Goal: Task Accomplishment & Management: Complete application form

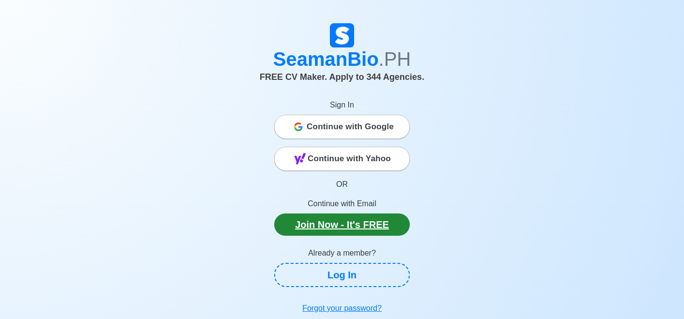
click at [346, 225] on link "Join Now - It's FREE" at bounding box center [342, 225] width 136 height 22
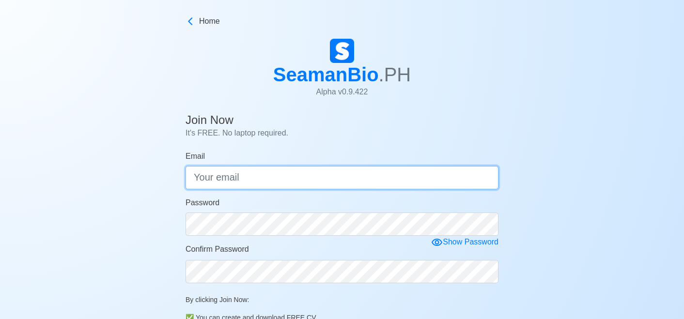
click at [359, 173] on input "Email" at bounding box center [341, 177] width 313 height 23
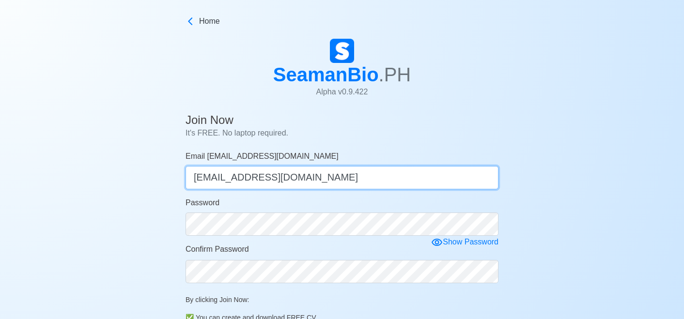
type input "[EMAIL_ADDRESS][DOMAIN_NAME]"
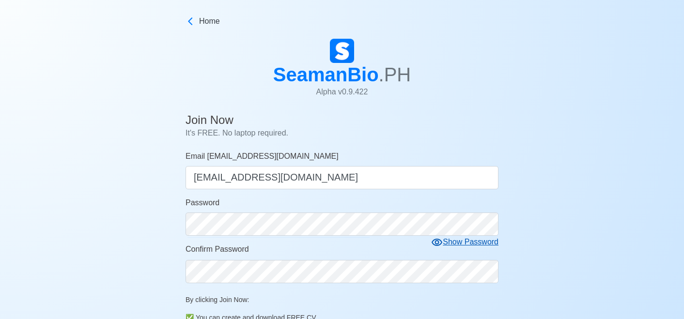
click at [464, 244] on div "Show Password" at bounding box center [464, 242] width 67 height 12
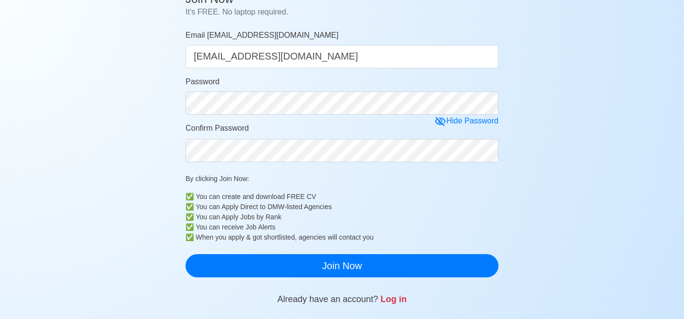
scroll to position [124, 0]
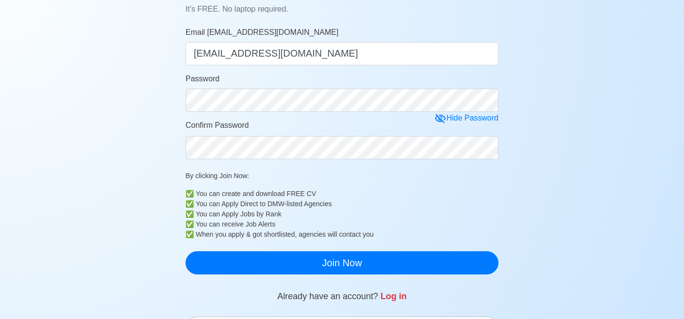
click at [469, 199] on div "You can Apply Direct to DMW-listed Agencies" at bounding box center [347, 204] width 303 height 10
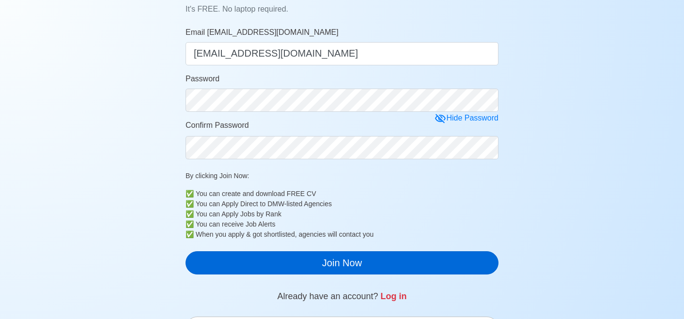
click at [394, 263] on button "Join Now" at bounding box center [341, 262] width 313 height 23
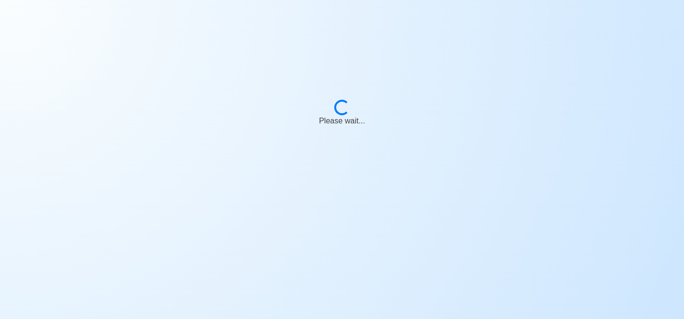
scroll to position [12, 0]
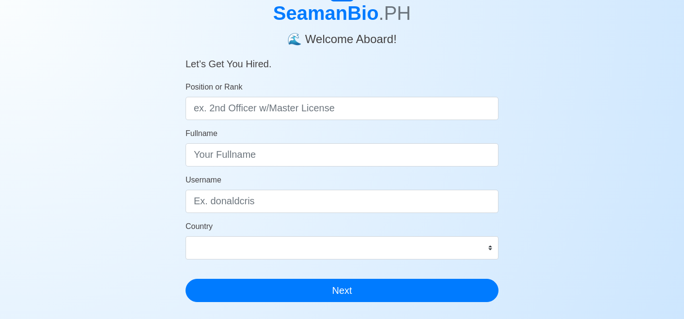
scroll to position [60, 0]
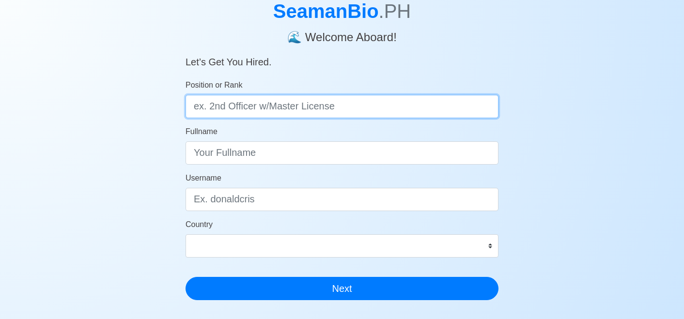
click at [415, 109] on input "Position or Rank" at bounding box center [341, 106] width 313 height 23
type input "#"
type input "3rd Officer"
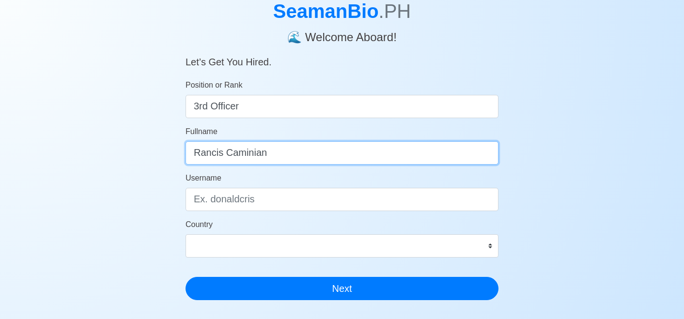
type input "Rancis Caminian"
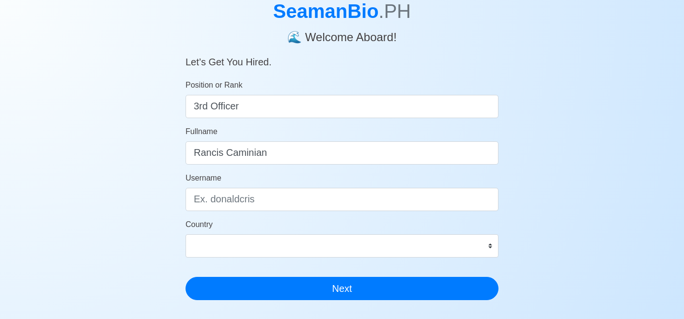
click at [557, 272] on div "SeamanBio .PH 🌊 Welcome Aboard! Let’s Get You Hired. Position or Rank 3rd Offic…" at bounding box center [342, 230] width 684 height 510
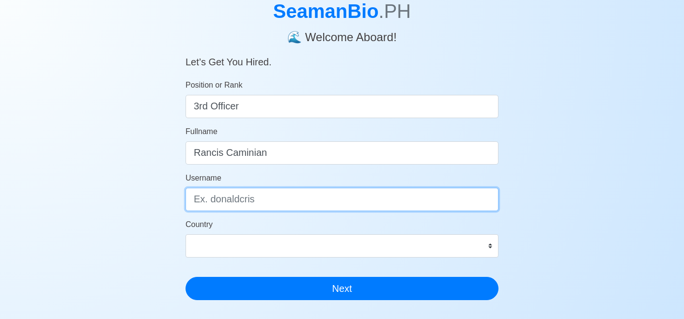
click at [416, 198] on input "Username" at bounding box center [341, 199] width 313 height 23
type input "rancis"
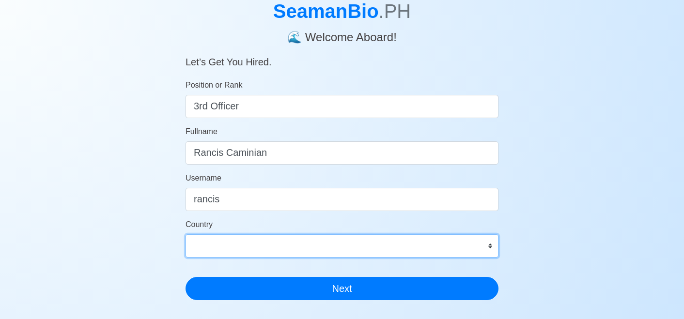
select select "PH"
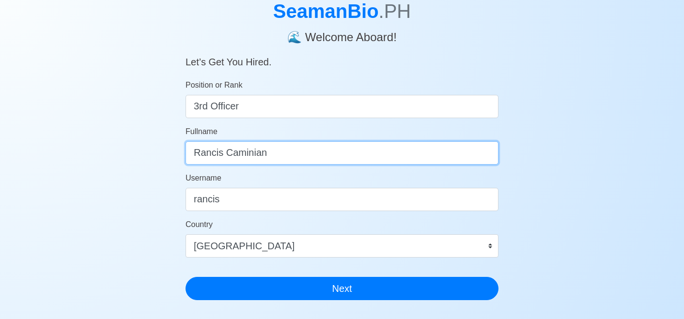
click at [366, 151] on input "Rancis Caminian" at bounding box center [341, 152] width 313 height 23
click at [482, 153] on input "Rancis Caminian" at bounding box center [341, 152] width 313 height 23
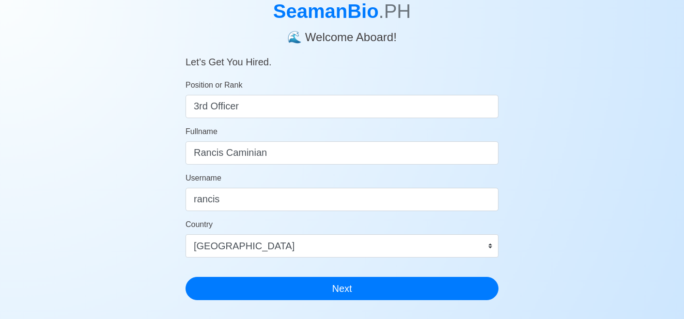
click at [588, 153] on div "SeamanBio .PH 🌊 Welcome Aboard! Let’s Get You Hired. Position or Rank 3rd Offic…" at bounding box center [342, 230] width 684 height 510
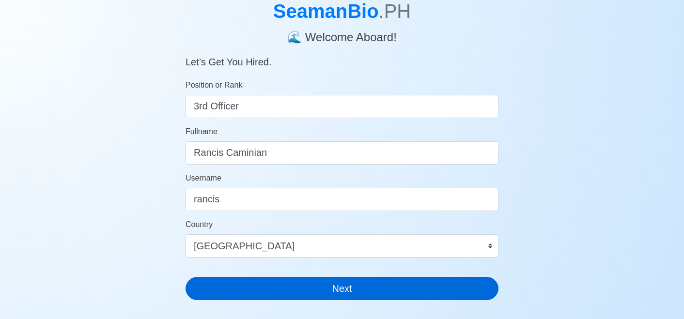
click at [349, 291] on button "Next" at bounding box center [341, 288] width 313 height 23
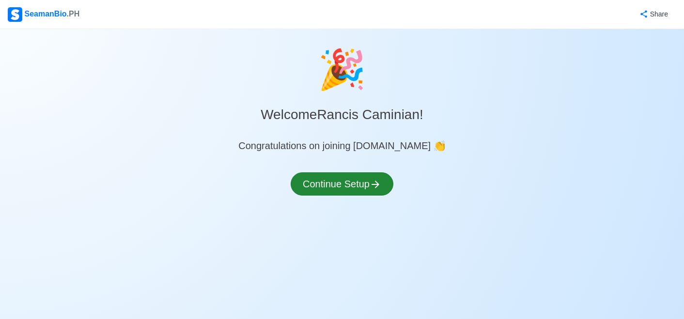
click at [356, 181] on button "Continue Setup" at bounding box center [342, 183] width 103 height 23
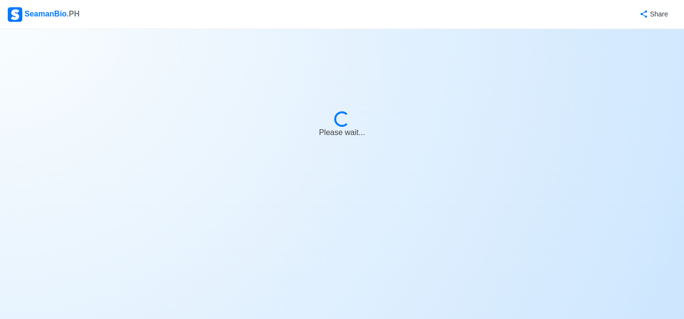
select select "Visible for Hiring"
select select "PH"
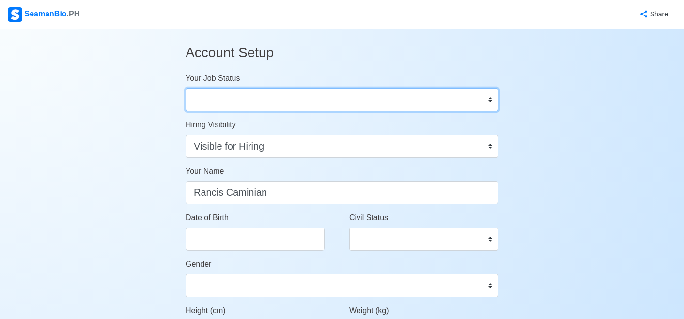
select select "Actively Looking for Job"
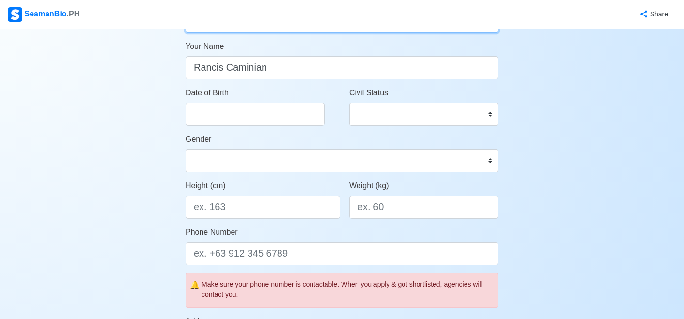
scroll to position [132, 0]
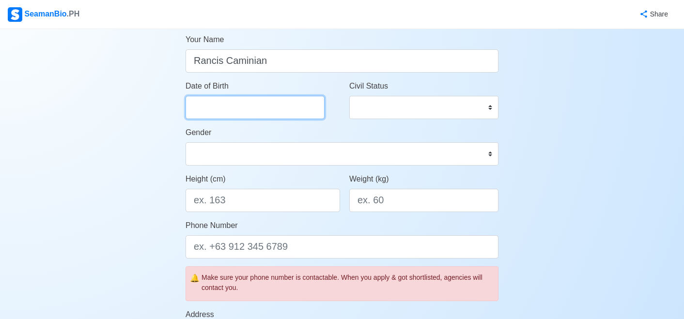
select select "****"
select select "*********"
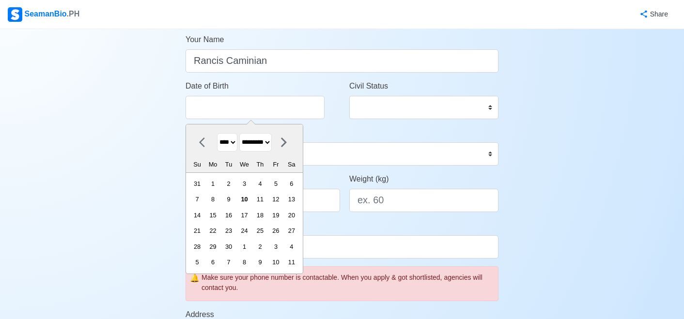
click at [237, 140] on select "**** **** **** **** **** **** **** **** **** **** **** **** **** **** **** ****…" at bounding box center [227, 142] width 20 height 19
select select "****"
select select "*****"
click at [298, 186] on div "2" at bounding box center [291, 183] width 13 height 13
type input "[DATE]"
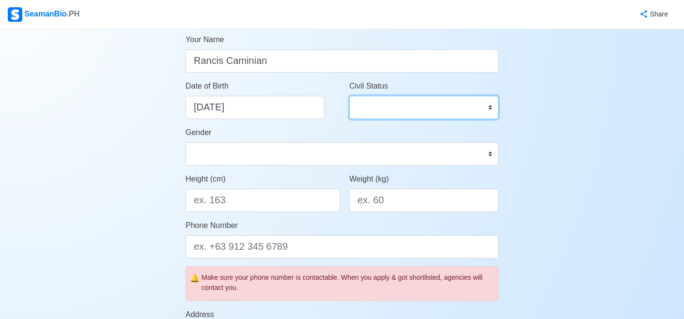
select select "Single"
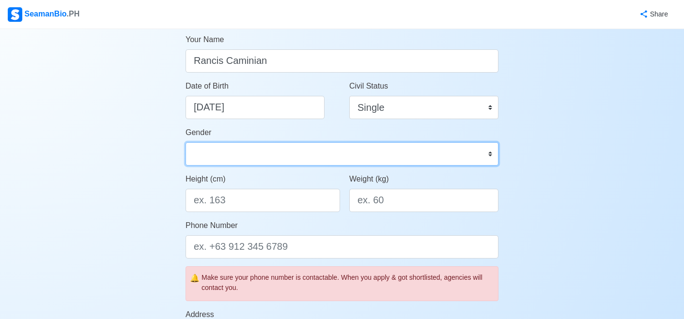
select select "[DEMOGRAPHIC_DATA]"
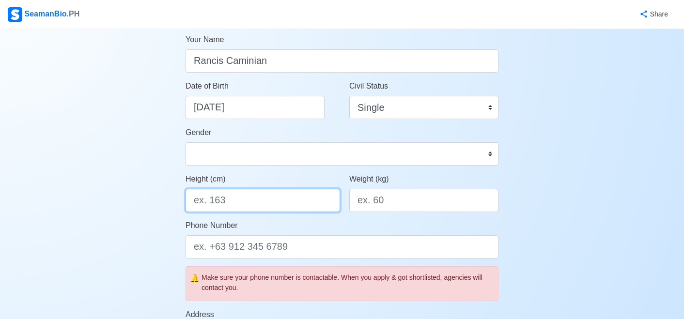
click at [296, 200] on input "Height (cm)" at bounding box center [262, 200] width 154 height 23
type input "166"
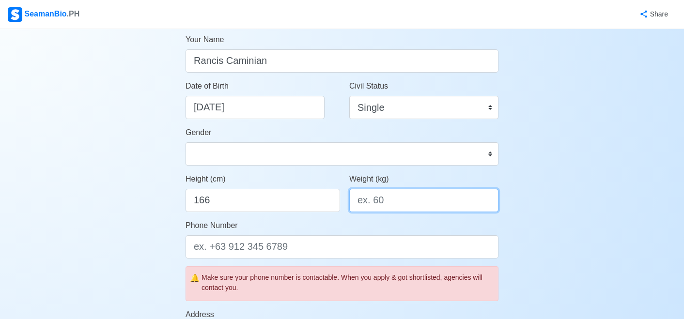
click at [417, 199] on input "Weight (kg)" at bounding box center [423, 200] width 149 height 23
type input "68"
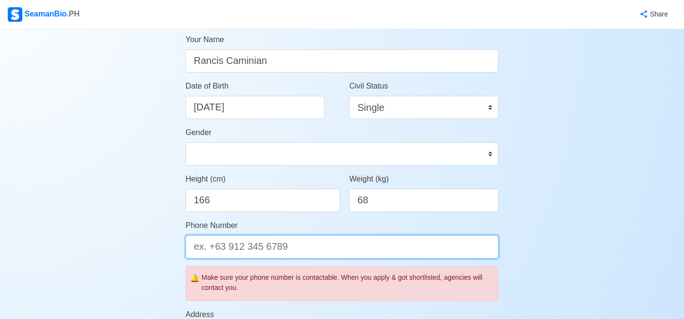
type input "="
type input "[PHONE_NUMBER]"
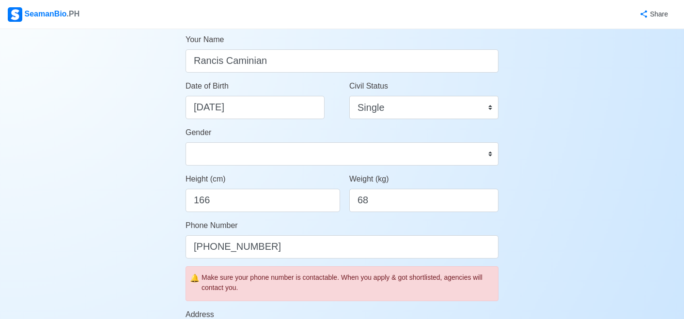
click at [648, 196] on div "Account Setup Your Job Status Onboard Actively Looking for Job Not Looking for …" at bounding box center [342, 321] width 684 height 848
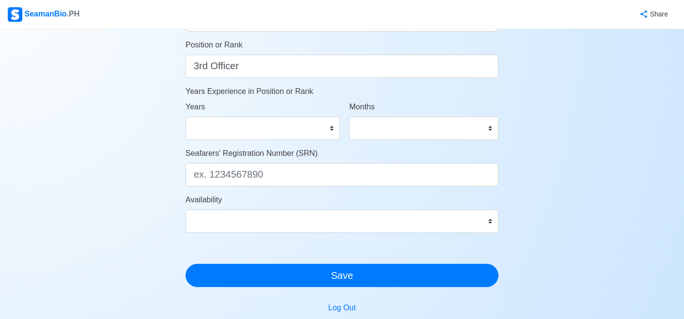
scroll to position [496, 0]
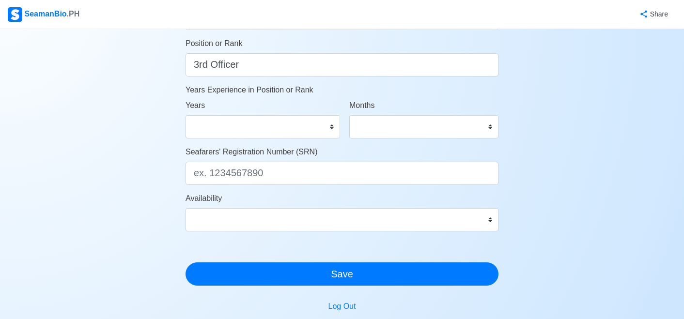
type input "Cadabdab, Tubungan, [GEOGRAPHIC_DATA]"
select select "3"
select select "0"
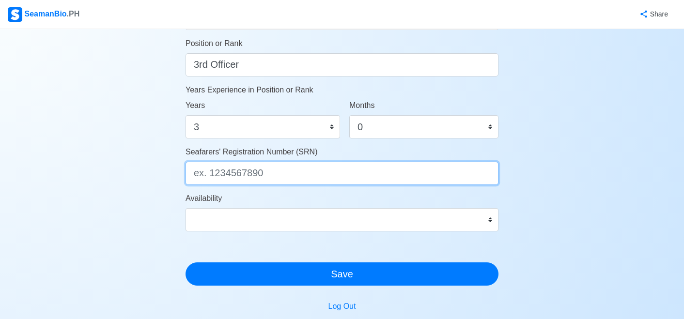
click at [483, 173] on input "Seafarers' Registration Number (SRN)" at bounding box center [341, 173] width 313 height 23
type input "9404020003"
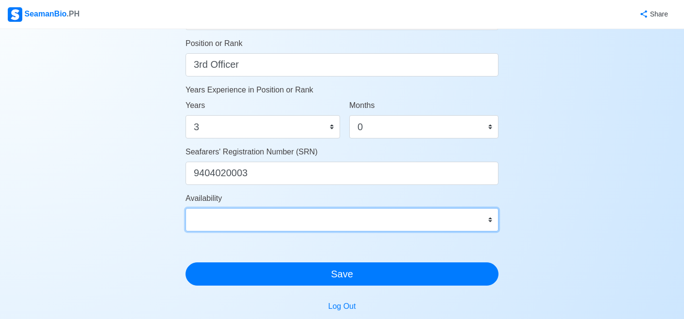
select select "4102416000000"
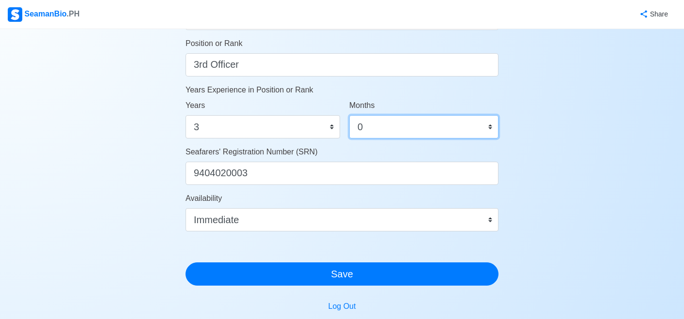
select select "1"
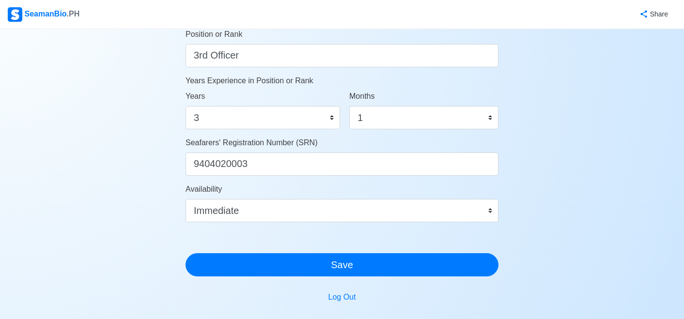
scroll to position [507, 0]
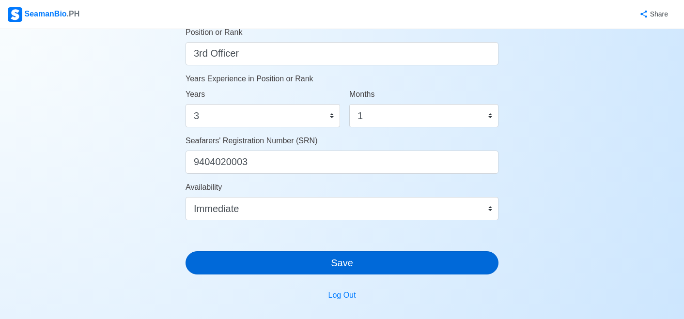
click at [407, 261] on button "Save" at bounding box center [341, 262] width 313 height 23
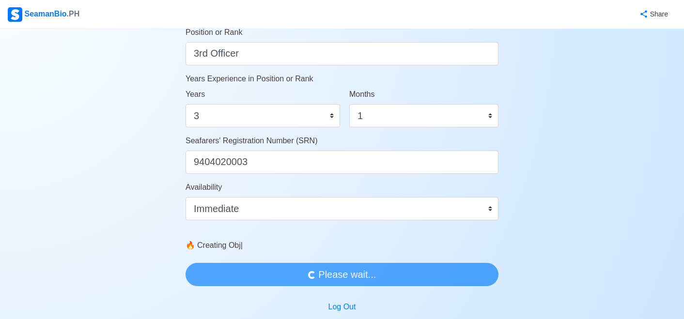
scroll to position [0, 0]
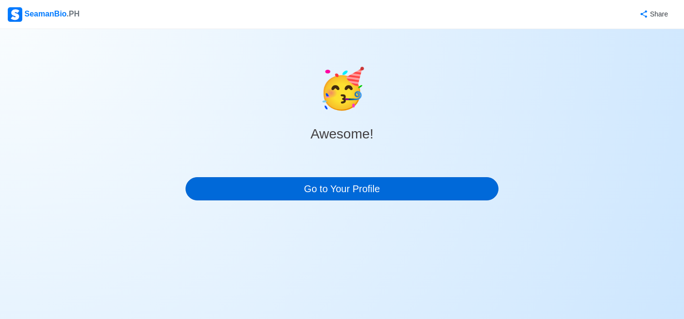
click at [412, 189] on link "Go to Your Profile" at bounding box center [341, 188] width 313 height 23
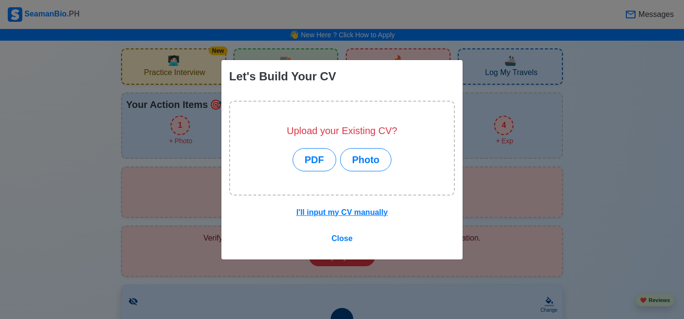
click at [345, 213] on u "I'll input my CV manually" at bounding box center [342, 212] width 92 height 8
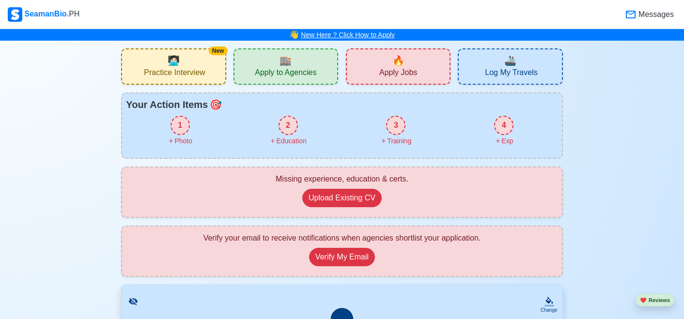
click at [354, 36] on link "New Here ? Click How to Apply" at bounding box center [348, 35] width 94 height 8
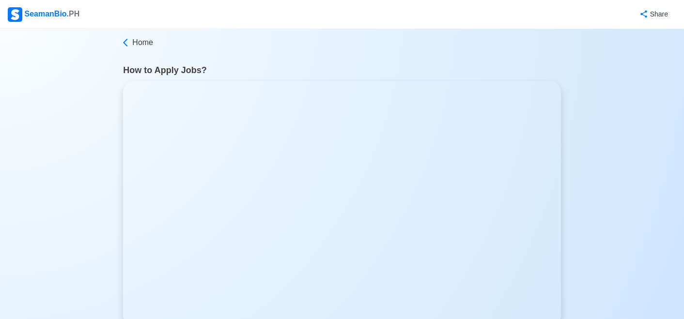
click at [57, 15] on div "SeamanBio .PH" at bounding box center [44, 14] width 72 height 15
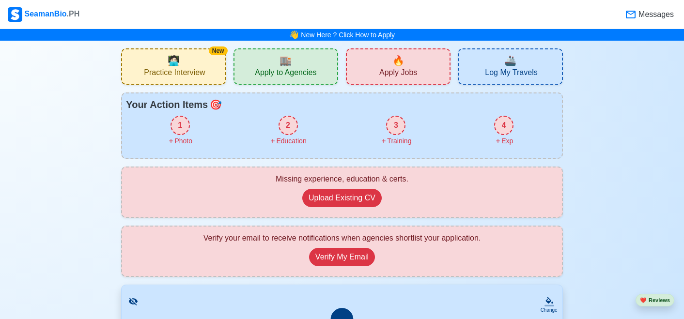
click at [287, 65] on span "🏬" at bounding box center [285, 60] width 12 height 15
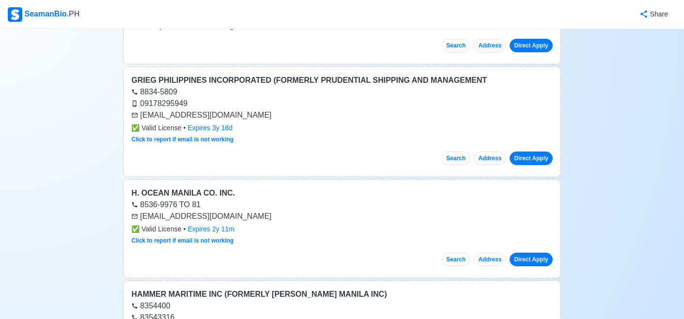
scroll to position [3985, 0]
click at [201, 189] on div "H. OCEAN MANILA CO. INC." at bounding box center [341, 193] width 421 height 12
